Goal: Navigation & Orientation: Find specific page/section

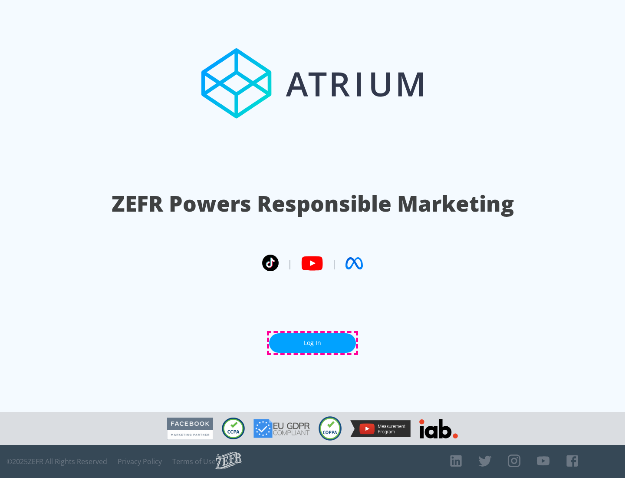
click at [313, 343] on link "Log In" at bounding box center [312, 343] width 87 height 20
